Goal: Ask a question: Seek information or help from site administrators or community

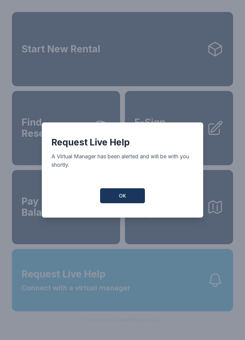
click at [130, 194] on button "OK" at bounding box center [122, 195] width 45 height 15
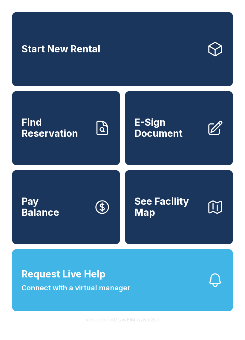
click at [181, 311] on button "Request Live Help Connect with a virtual manager" at bounding box center [122, 280] width 221 height 62
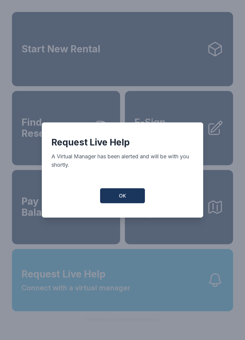
click at [124, 203] on button "OK" at bounding box center [122, 195] width 45 height 15
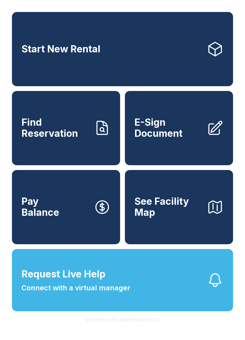
click at [127, 209] on div "Request Live Help A Virtual Manager has been alerted and will be with you short…" at bounding box center [123, 170] width 154 height 90
click at [193, 298] on button "Request Live Help Connect with a virtual manager" at bounding box center [122, 280] width 221 height 62
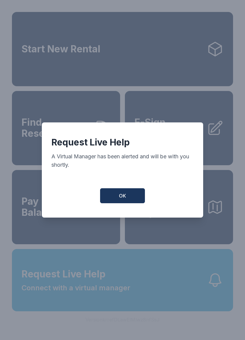
click at [122, 203] on button "OK" at bounding box center [122, 195] width 45 height 15
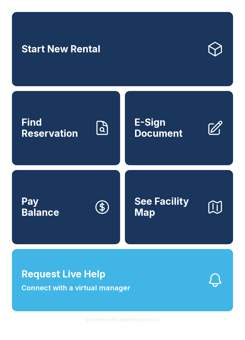
click at [142, 301] on button "Request Live Help Connect with a virtual manager" at bounding box center [122, 280] width 221 height 62
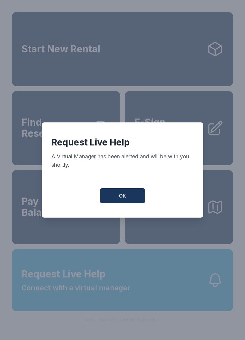
click at [122, 199] on span "OK" at bounding box center [122, 195] width 7 height 7
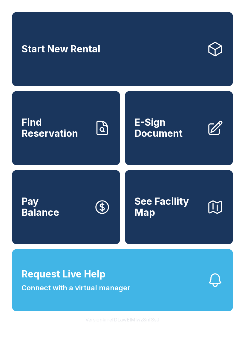
click at [61, 293] on span "Request Live Help Connect with a virtual manager" at bounding box center [76, 280] width 109 height 26
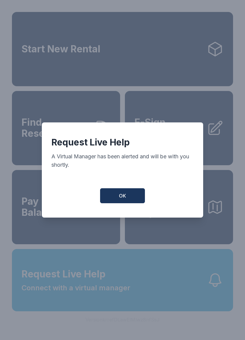
click at [105, 199] on button "OK" at bounding box center [122, 195] width 45 height 15
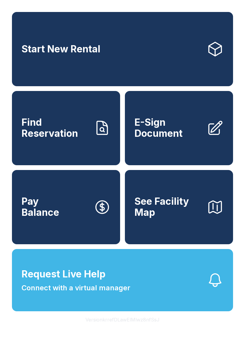
click at [85, 328] on button "Version krrefDLawElMlwz8nfSsJ" at bounding box center [123, 319] width 84 height 17
click at [74, 293] on span "Connect with a virtual manager" at bounding box center [76, 288] width 109 height 11
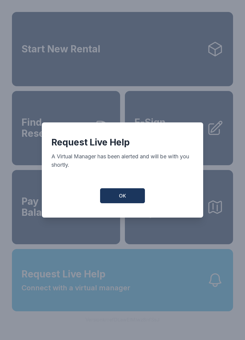
click at [121, 198] on span "OK" at bounding box center [122, 195] width 7 height 7
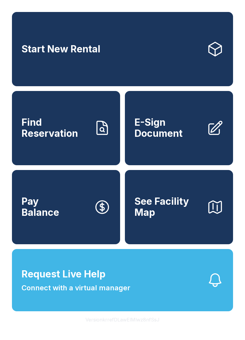
click at [78, 308] on button "Request Live Help Connect with a virtual manager" at bounding box center [122, 280] width 221 height 62
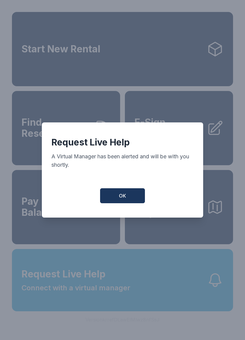
click at [121, 203] on button "OK" at bounding box center [122, 195] width 45 height 15
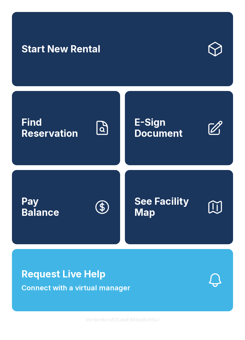
click at [110, 292] on span "Request Live Help Connect with a virtual manager" at bounding box center [76, 280] width 109 height 26
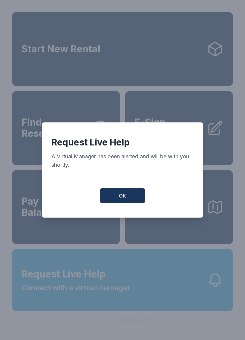
click at [124, 194] on button "OK" at bounding box center [122, 195] width 45 height 15
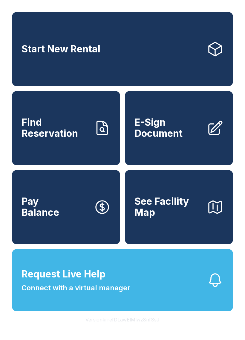
click at [106, 293] on span "Connect with a virtual manager" at bounding box center [76, 288] width 109 height 11
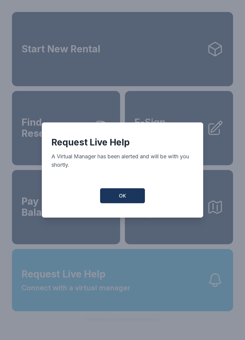
click at [114, 197] on button "OK" at bounding box center [122, 195] width 45 height 15
